Goal: Obtain resource: Download file/media

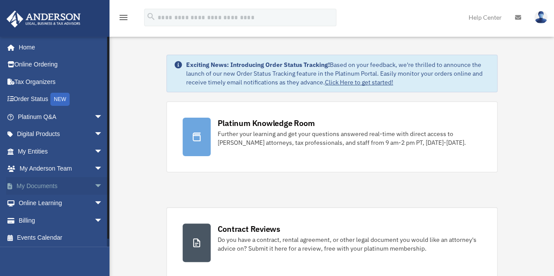
click at [94, 186] on span "arrow_drop_down" at bounding box center [103, 186] width 18 height 18
click at [56, 239] on link "Forms Library" at bounding box center [64, 238] width 104 height 18
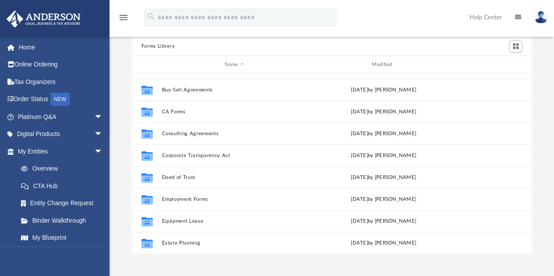
scroll to position [124, 0]
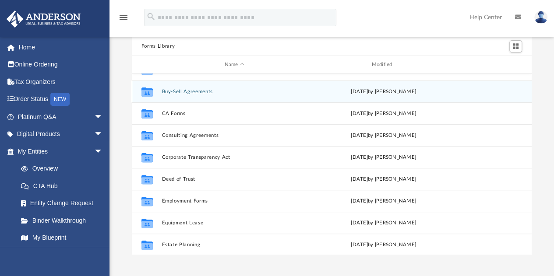
click at [188, 92] on button "Buy-Sell Agreements" at bounding box center [234, 92] width 145 height 6
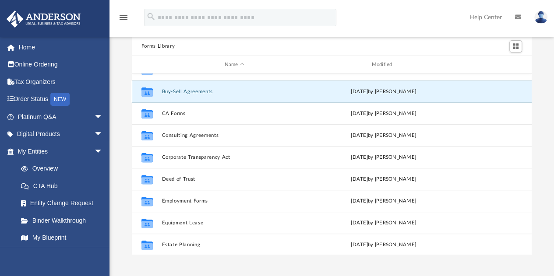
click at [188, 92] on button "Buy-Sell Agreements" at bounding box center [234, 92] width 145 height 6
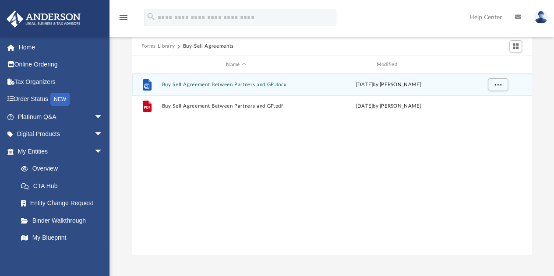
scroll to position [0, 0]
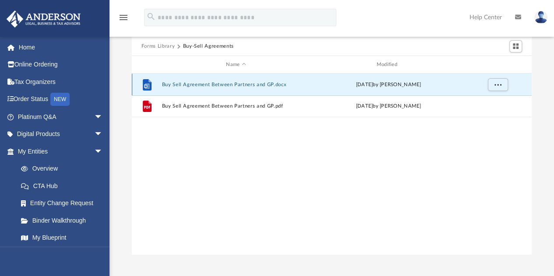
click at [195, 85] on button "Buy Sell Agreement Between Partners and GP.docx" at bounding box center [236, 85] width 148 height 6
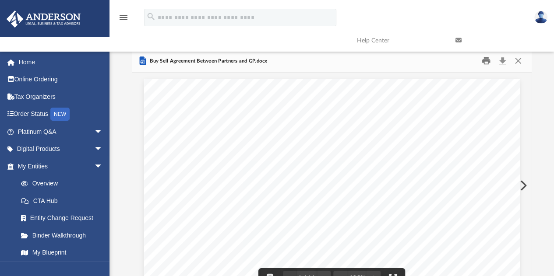
click at [485, 62] on button "Print" at bounding box center [486, 61] width 18 height 14
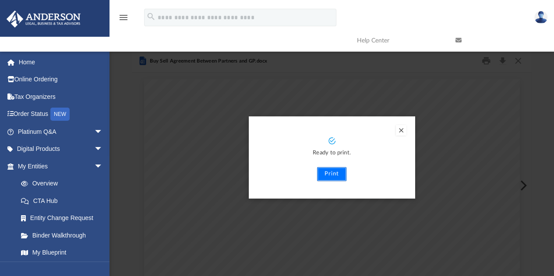
click at [337, 176] on button "Print" at bounding box center [331, 174] width 29 height 14
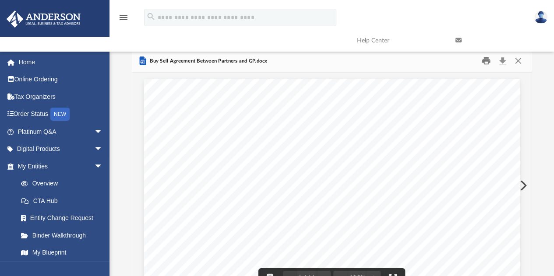
click at [486, 60] on button "Print" at bounding box center [486, 61] width 18 height 14
drag, startPoint x: 411, startPoint y: 209, endPoint x: 118, endPoint y: 88, distance: 317.3
click at [118, 88] on div "Forms Library Buy-Sell Agreements Name Modified File Buy Sell Agreement Between…" at bounding box center [331, 174] width 444 height 249
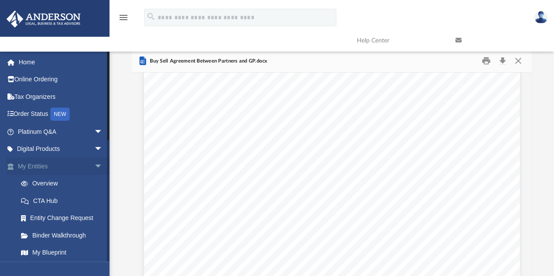
click at [94, 167] on span "arrow_drop_down" at bounding box center [103, 167] width 18 height 18
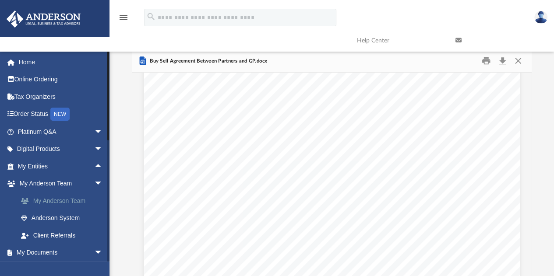
click at [74, 201] on link "My Anderson Team" at bounding box center [64, 201] width 104 height 18
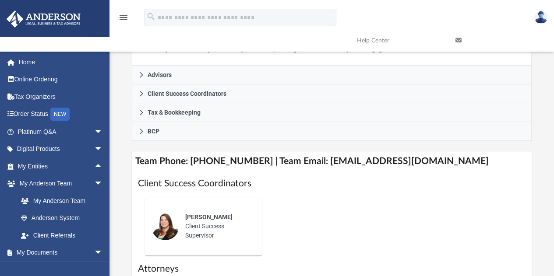
scroll to position [263, 0]
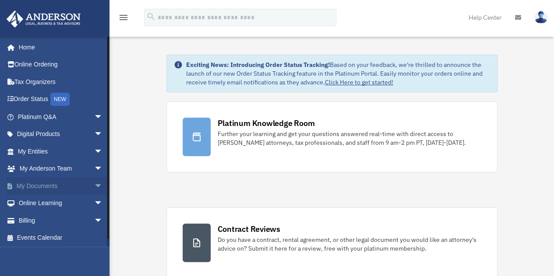
click at [94, 186] on span "arrow_drop_down" at bounding box center [103, 186] width 18 height 18
click at [54, 239] on link "Forms Library" at bounding box center [64, 238] width 104 height 18
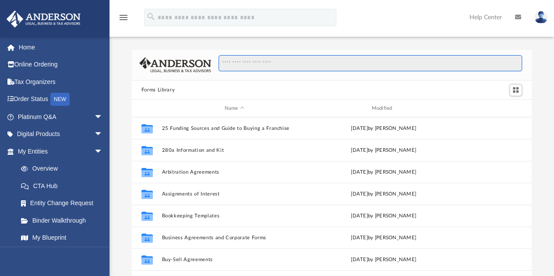
click at [273, 66] on input "Search files and folders" at bounding box center [369, 63] width 303 height 17
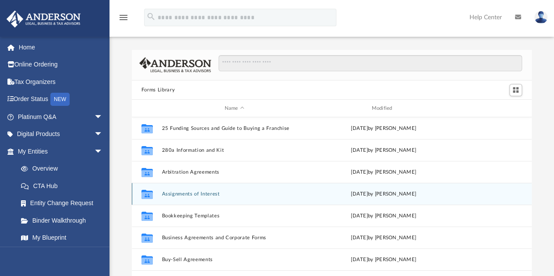
click at [194, 196] on button "Assignments of Interest" at bounding box center [234, 194] width 145 height 6
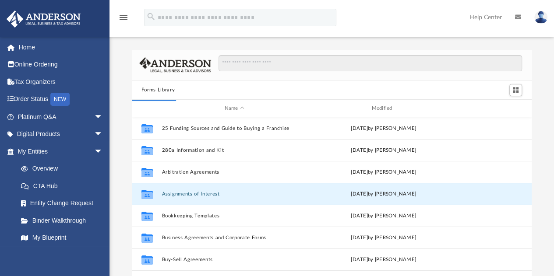
click at [194, 196] on button "Assignments of Interest" at bounding box center [234, 194] width 145 height 6
click at [148, 195] on icon "grid" at bounding box center [146, 195] width 11 height 7
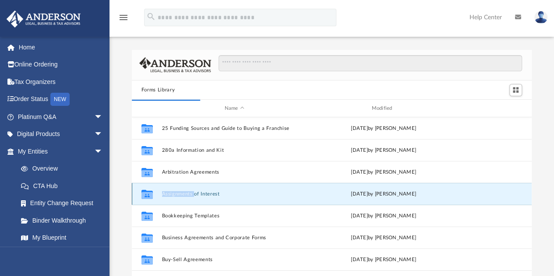
click at [148, 195] on icon "grid" at bounding box center [146, 195] width 11 height 7
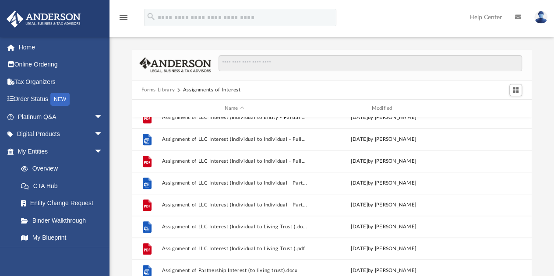
scroll to position [306, 0]
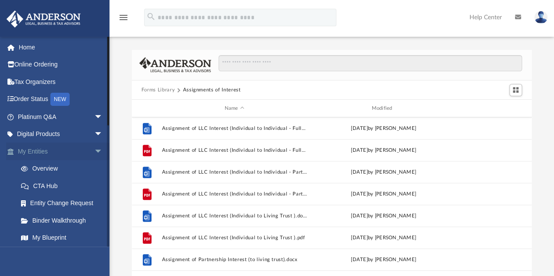
click at [94, 151] on span "arrow_drop_down" at bounding box center [103, 152] width 18 height 18
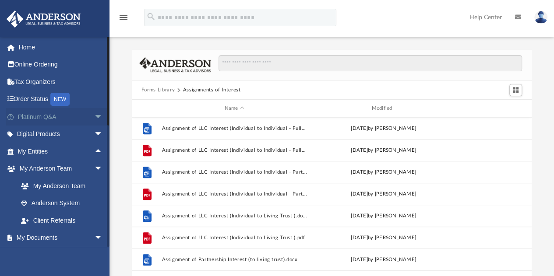
click at [94, 118] on span "arrow_drop_down" at bounding box center [103, 117] width 18 height 18
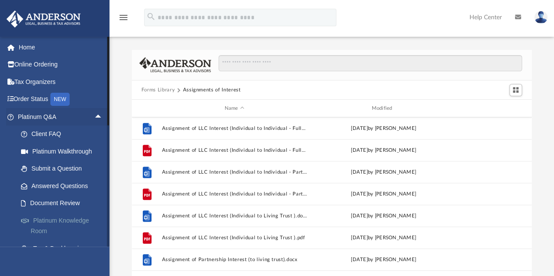
click at [60, 222] on link "Platinum Knowledge Room" at bounding box center [64, 226] width 104 height 28
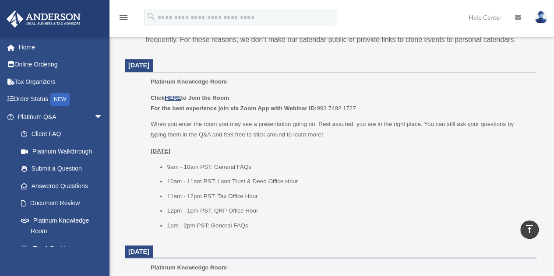
scroll to position [350, 0]
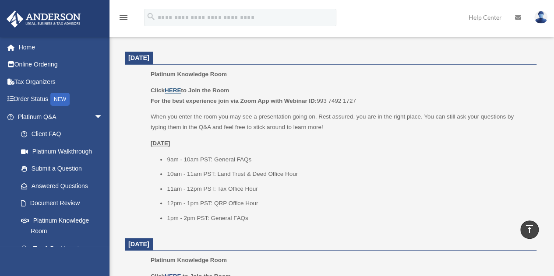
click at [171, 89] on u "HERE" at bounding box center [173, 90] width 16 height 7
